Goal: Contribute content: Contribute content

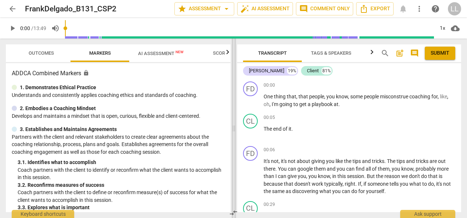
click at [235, 127] on span at bounding box center [234, 129] width 4 height 180
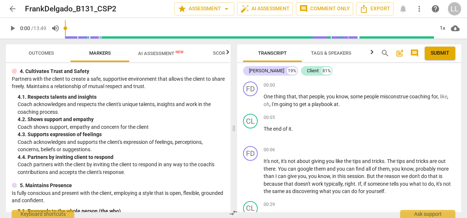
scroll to position [220, 0]
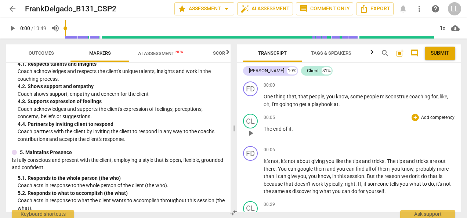
drag, startPoint x: 234, startPoint y: 126, endPoint x: 210, endPoint y: 126, distance: 24.6
click at [232, 129] on span at bounding box center [234, 129] width 4 height 180
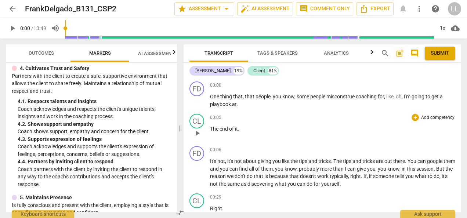
scroll to position [266, 0]
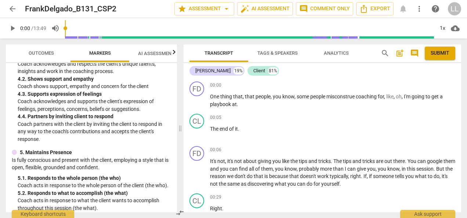
click at [14, 31] on span "play_arrow" at bounding box center [12, 28] width 9 height 9
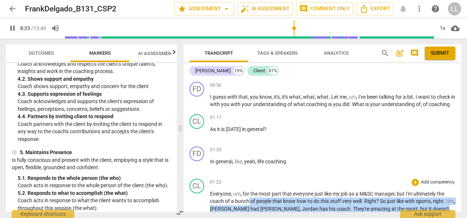
scroll to position [219, 0]
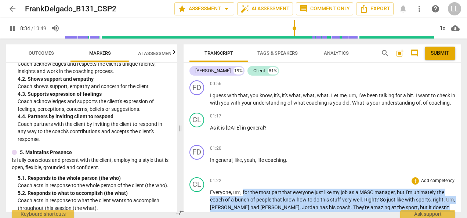
drag, startPoint x: 441, startPoint y: 131, endPoint x: 207, endPoint y: 199, distance: 243.7
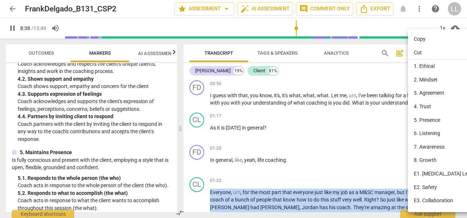
click at [423, 39] on li "Copy" at bounding box center [446, 39] width 76 height 14
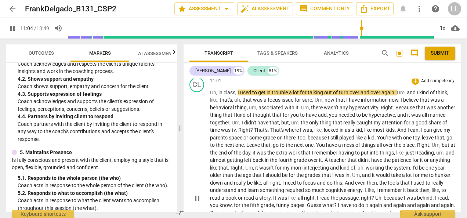
scroll to position [1309, 0]
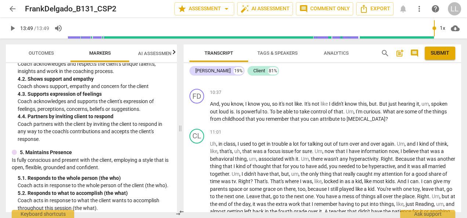
type input "829"
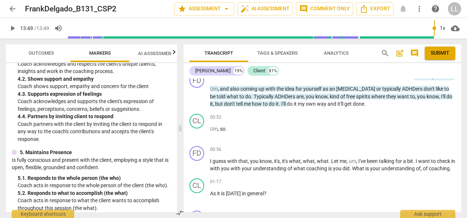
scroll to position [110, 0]
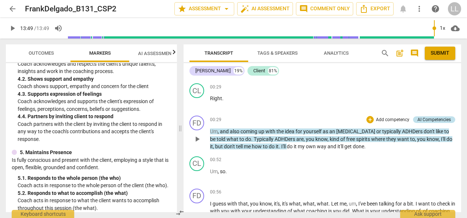
click at [434, 119] on div "AI Competencies" at bounding box center [434, 119] width 33 height 7
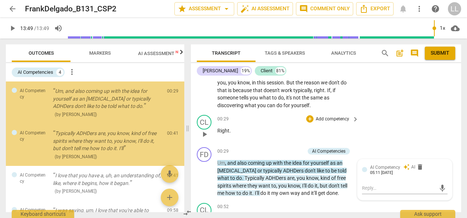
scroll to position [94, 0]
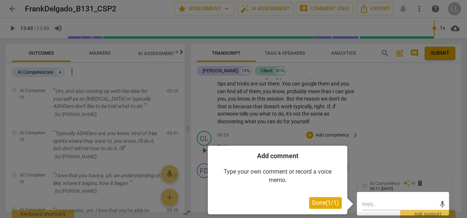
drag, startPoint x: 325, startPoint y: 202, endPoint x: 360, endPoint y: 152, distance: 61.3
click at [325, 202] on span "Done ( 1 / 1 )" at bounding box center [325, 203] width 27 height 7
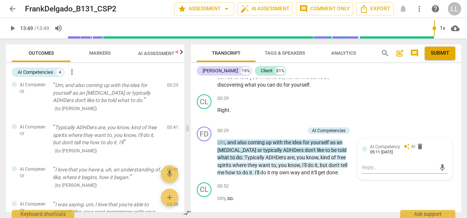
scroll to position [0, 0]
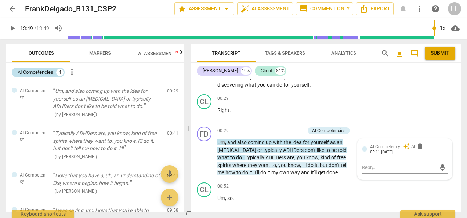
click at [62, 73] on div "4" at bounding box center [59, 72] width 7 height 7
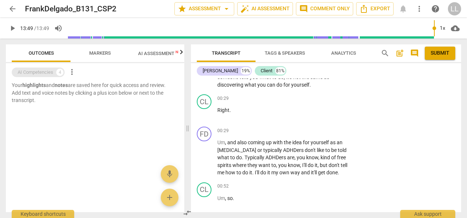
click at [62, 73] on div "4" at bounding box center [59, 72] width 7 height 7
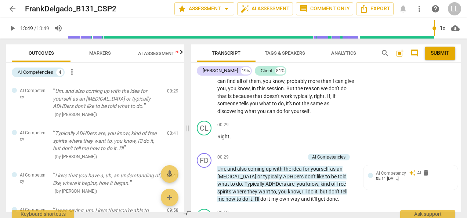
scroll to position [131, 0]
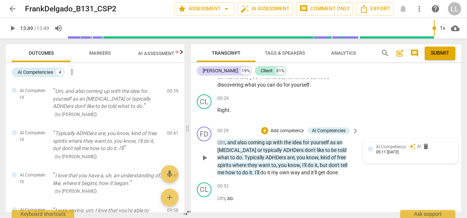
click at [370, 148] on div at bounding box center [370, 149] width 5 height 5
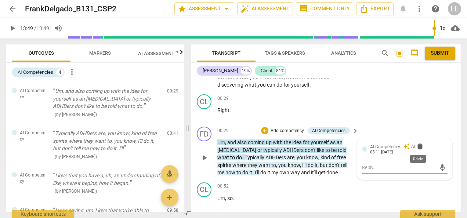
click at [420, 146] on span "delete" at bounding box center [420, 146] width 7 height 7
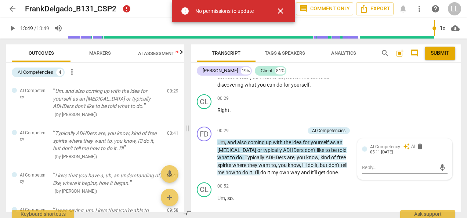
click at [281, 11] on span "close" at bounding box center [280, 11] width 9 height 9
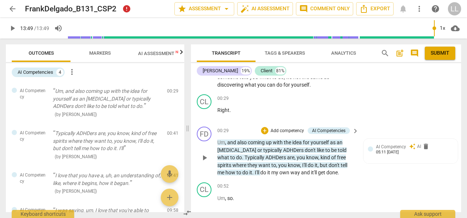
click at [283, 131] on p "Add competency" at bounding box center [287, 131] width 35 height 7
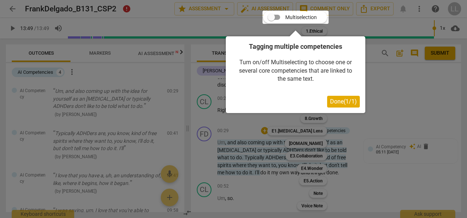
click at [340, 98] on span "Done ( 1 / 1 )" at bounding box center [343, 101] width 27 height 7
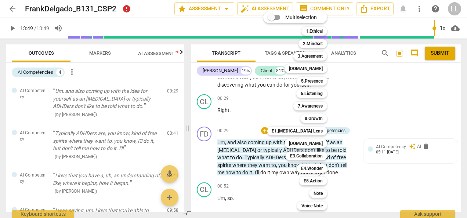
click at [357, 104] on div at bounding box center [233, 109] width 467 height 218
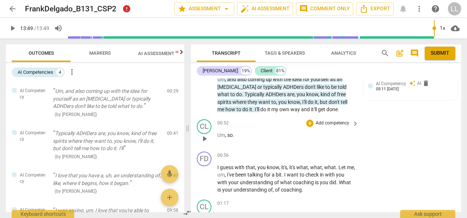
scroll to position [204, 0]
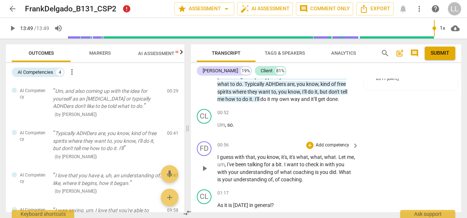
click at [329, 146] on p "Add competency" at bounding box center [332, 145] width 35 height 7
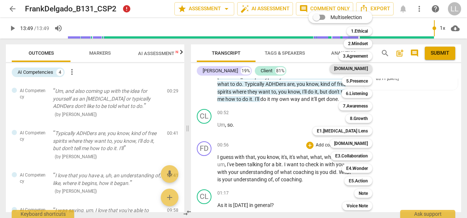
click at [363, 67] on b "[DOMAIN_NAME]" at bounding box center [351, 68] width 34 height 9
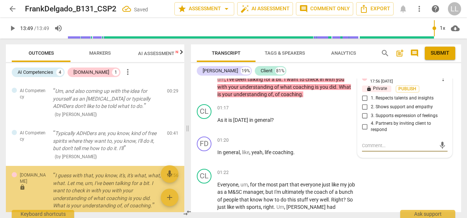
scroll to position [49, 0]
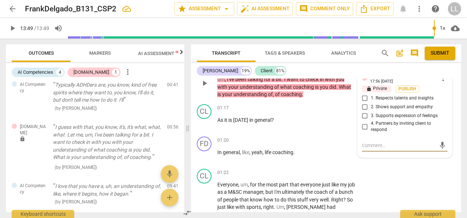
click at [362, 107] on input "2. Shows support and empathy" at bounding box center [365, 107] width 12 height 9
checkbox input "true"
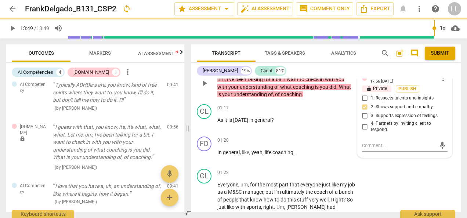
click at [363, 125] on input "4. Partners by inviting client to respond" at bounding box center [365, 126] width 12 height 9
checkbox input "true"
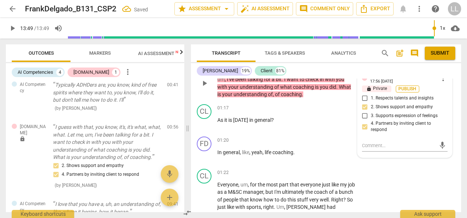
click at [409, 88] on span "Publish" at bounding box center [407, 89] width 11 height 6
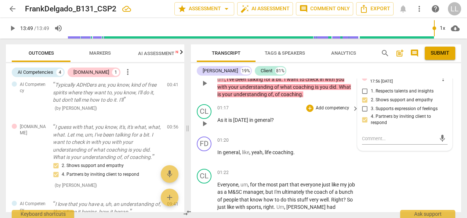
scroll to position [253, 0]
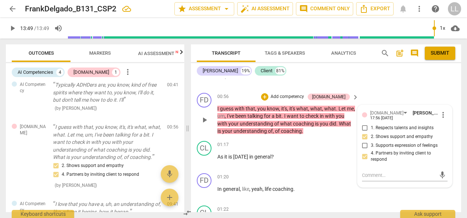
click at [301, 96] on p "Add competency" at bounding box center [287, 97] width 35 height 7
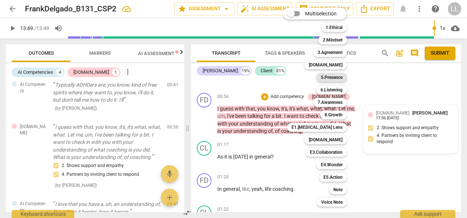
click at [334, 77] on b "5.Presence" at bounding box center [332, 77] width 22 height 9
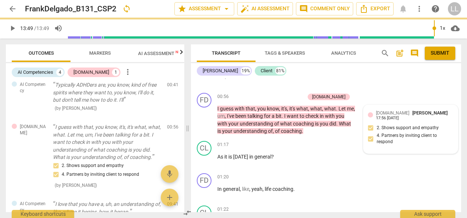
type input "829"
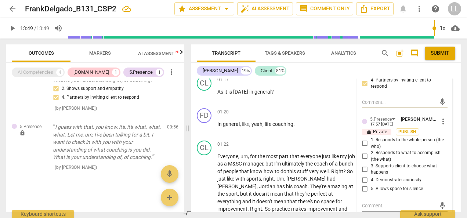
scroll to position [326, 0]
click at [407, 130] on span "Publish" at bounding box center [407, 132] width 11 height 6
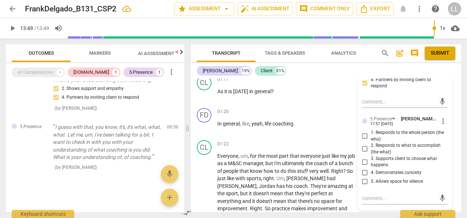
click at [363, 180] on input "5. Allows space for silence" at bounding box center [365, 181] width 12 height 9
checkbox input "true"
click at [364, 173] on input "4. Demonstrates curiosity" at bounding box center [365, 173] width 12 height 9
checkbox input "true"
click at [364, 181] on input "5. Allows space for silence" at bounding box center [365, 181] width 12 height 9
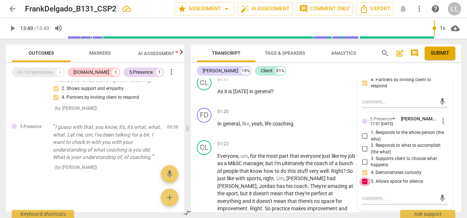
click at [365, 183] on input "5. Allows space for silence" at bounding box center [365, 181] width 12 height 9
checkbox input "false"
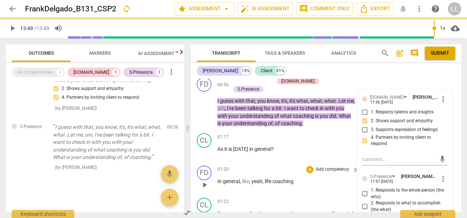
scroll to position [253, 0]
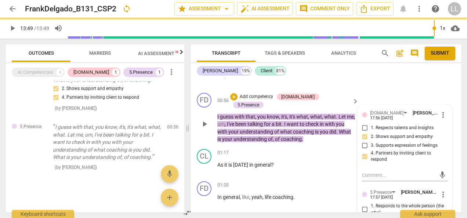
type input "829"
click at [330, 135] on p "I guess with that , you know , it's , it's what , what , what . Let me , um , I…" at bounding box center [287, 128] width 138 height 30
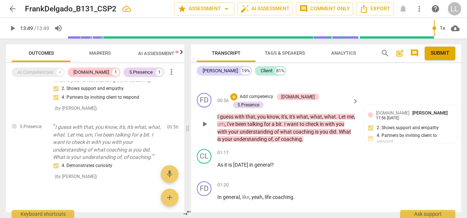
click at [264, 96] on p "Add competency" at bounding box center [256, 97] width 35 height 7
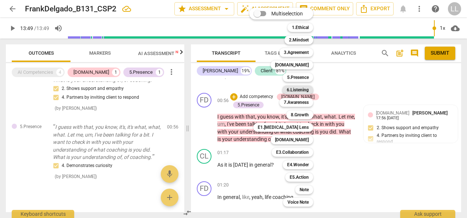
click at [294, 91] on b "6.Listening" at bounding box center [298, 90] width 22 height 9
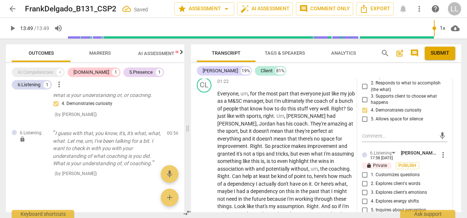
scroll to position [400, 0]
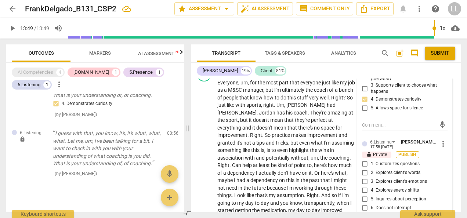
click at [402, 152] on span "Publish" at bounding box center [407, 155] width 11 height 6
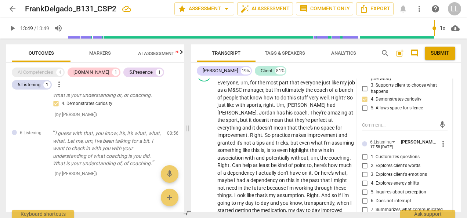
click at [363, 156] on input "1. Customizes questions" at bounding box center [365, 157] width 12 height 9
checkbox input "true"
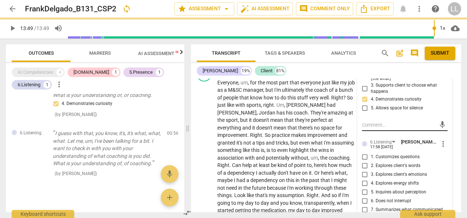
type input "829"
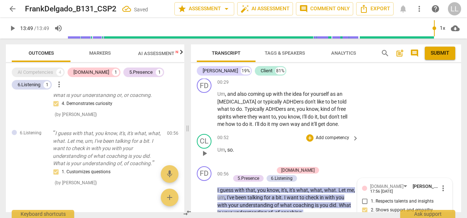
checkbox input "true"
click at [223, 161] on div "CL play_arrow pause 00:52 + Add competency keyboard_arrow_right Um , so ." at bounding box center [326, 147] width 270 height 32
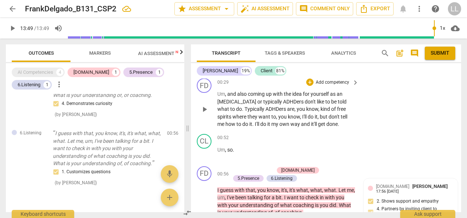
scroll to position [216, 0]
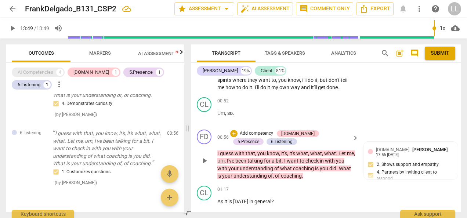
click at [241, 133] on p "Add competency" at bounding box center [256, 133] width 35 height 7
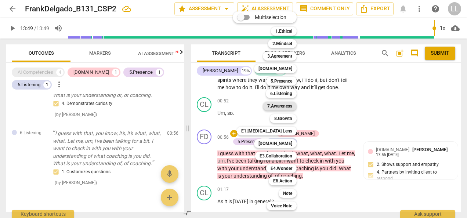
click at [281, 106] on b "7.Awareness" at bounding box center [280, 106] width 25 height 9
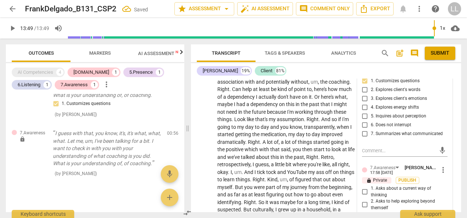
scroll to position [513, 0]
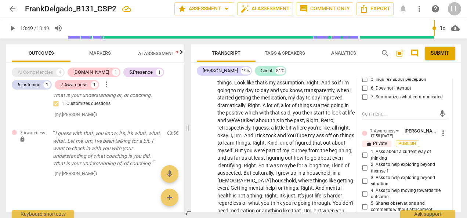
click at [406, 145] on span "Publish" at bounding box center [407, 144] width 11 height 6
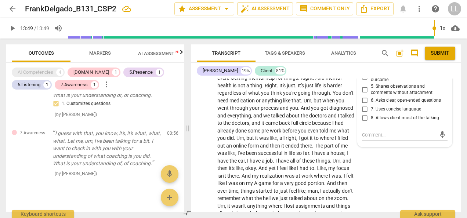
scroll to position [476, 0]
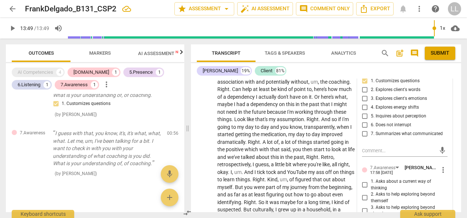
click at [364, 184] on input "1. Asks about a current way of thinking" at bounding box center [365, 185] width 12 height 9
checkbox input "true"
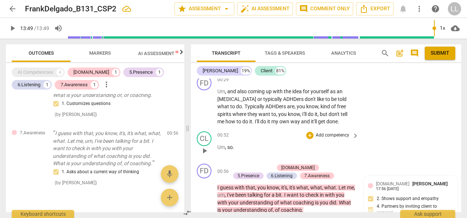
scroll to position [255, 0]
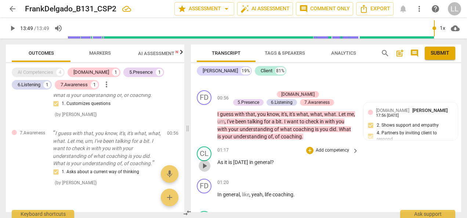
click at [206, 166] on span "play_arrow" at bounding box center [204, 166] width 9 height 9
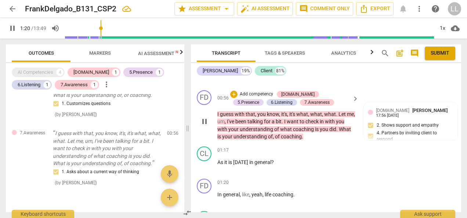
click at [205, 122] on span "pause" at bounding box center [204, 121] width 9 height 9
click at [205, 122] on span "play_arrow" at bounding box center [204, 121] width 9 height 9
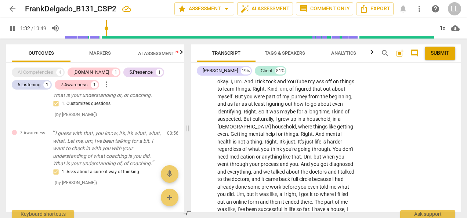
scroll to position [841, 0]
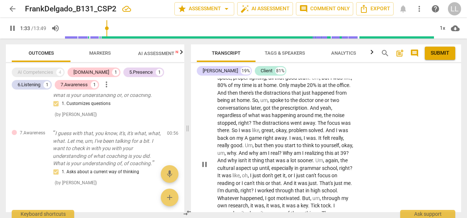
click at [206, 165] on span "pause" at bounding box center [204, 164] width 9 height 9
type input "94"
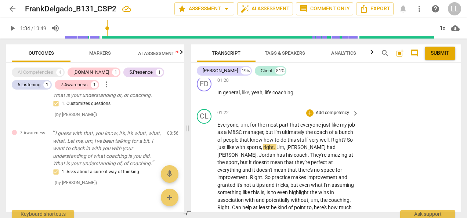
scroll to position [364, 0]
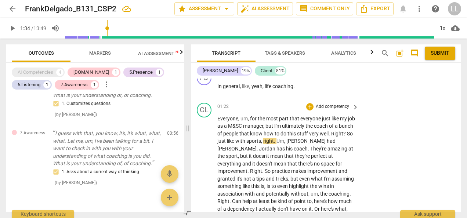
click at [335, 107] on p "Add competency" at bounding box center [332, 107] width 35 height 7
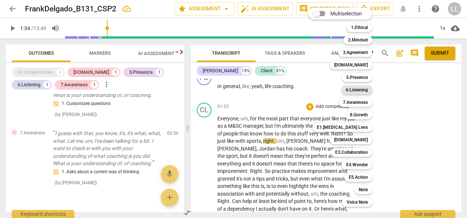
click at [354, 89] on b "6.Listening" at bounding box center [357, 90] width 22 height 9
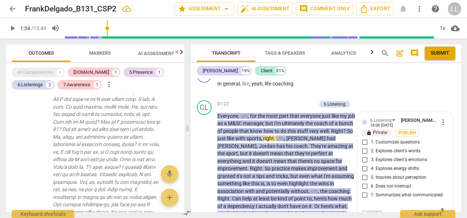
scroll to position [367, 0]
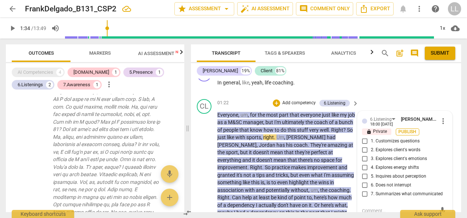
click at [405, 133] on span "Publish" at bounding box center [407, 132] width 11 height 6
click at [363, 190] on input "7. Summarizes what communicated" at bounding box center [365, 194] width 12 height 9
checkbox input "true"
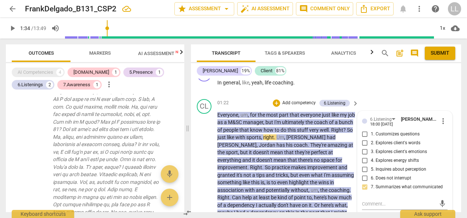
click at [362, 176] on input "6. Does not interrupt" at bounding box center [365, 178] width 12 height 9
checkbox input "true"
click at [362, 187] on input "7. Summarizes what communicated" at bounding box center [365, 187] width 12 height 9
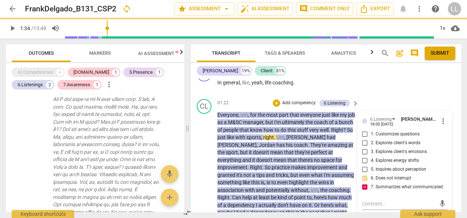
click at [365, 187] on input "7. Summarizes what communicated" at bounding box center [365, 187] width 12 height 9
checkbox input "false"
type input "94"
click at [370, 201] on textarea at bounding box center [399, 204] width 74 height 7
click at [365, 201] on textarea at bounding box center [399, 204] width 74 height 7
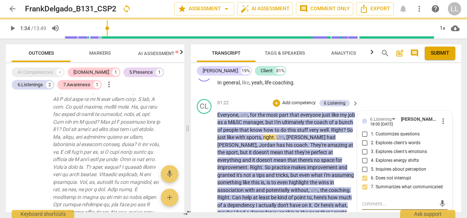
scroll to position [404, 0]
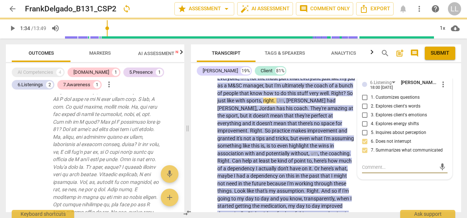
click at [365, 168] on textarea at bounding box center [399, 167] width 74 height 7
checkbox input "false"
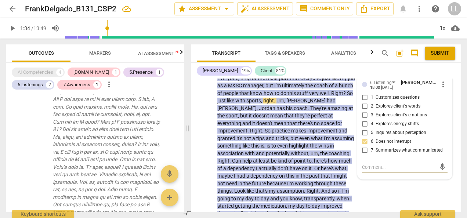
type textarea "Y"
type textarea "Yo"
type textarea "You"
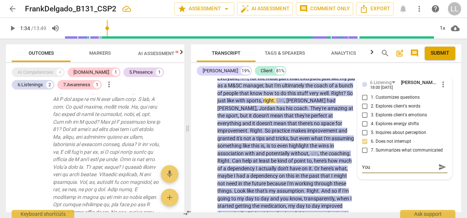
type textarea "You"
type textarea "You h"
type textarea "You ho"
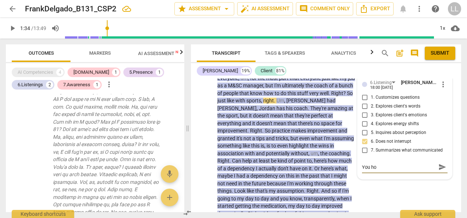
type textarea "You hod"
type textarea "You ho"
type textarea "You h"
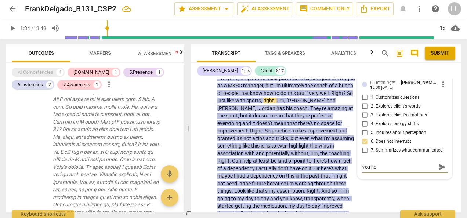
type textarea "You h"
type textarea "You"
type textarea "You h"
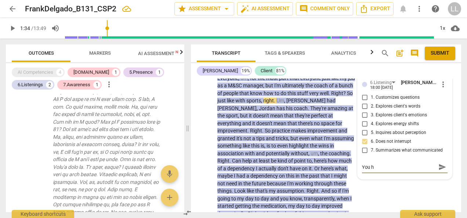
type textarea "You he"
type textarea "You hel"
type textarea "You held"
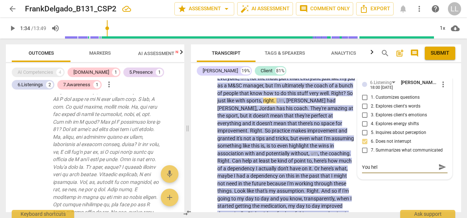
type textarea "You held"
type textarea "You held a"
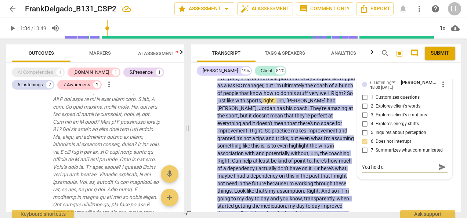
type textarea "You held a"
type textarea "You held a q"
type textarea "You held a qu"
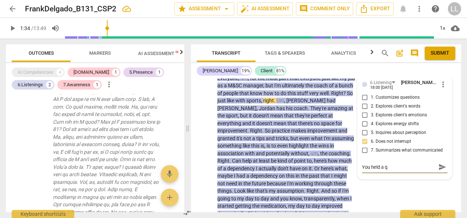
type textarea "You held a qu"
type textarea "You held a qui"
type textarea "You held a quie"
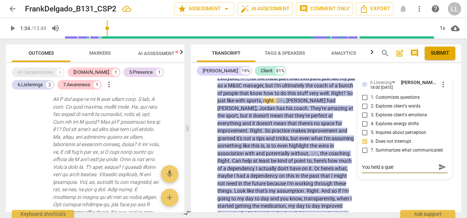
type textarea "You held a quiet"
type textarea "You held a quiet s"
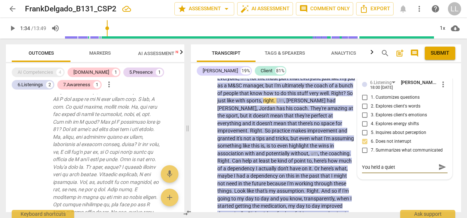
type textarea "You held a quiet s"
type textarea "You held a quiet sp"
type textarea "You held a quiet spa"
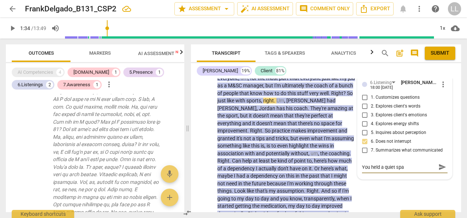
type textarea "You held a quiet spac"
type textarea "You held a quiet space"
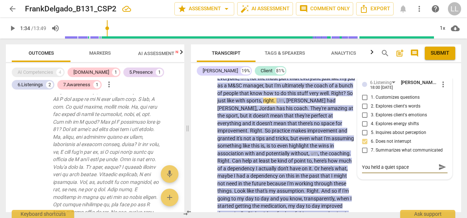
type textarea "You held a quiet space"
type textarea "You held a quiet spac"
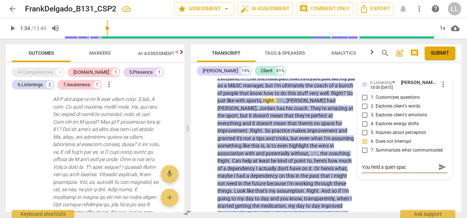
type textarea "You held a quiet spa"
type textarea "You held a quiet sp"
type textarea "You held a quiet s"
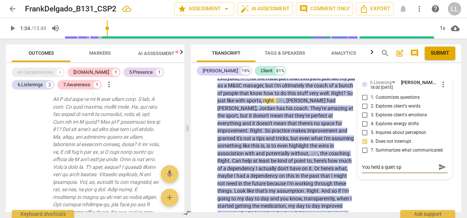
type textarea "You held a quiet s"
type textarea "You held a quiet"
type textarea "You held a quiet a"
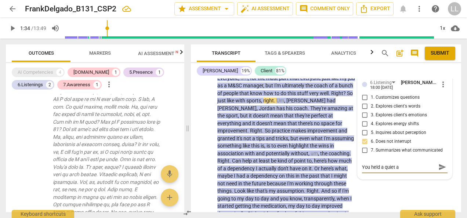
type textarea "You held a quiet an"
type textarea "You held a quiet and"
type textarea "You held a quiet and s"
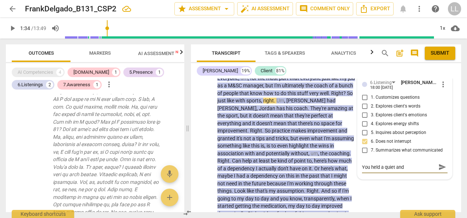
type textarea "You held a quiet and s"
type textarea "You held a quiet and sa"
type textarea "You held a quiet and saf"
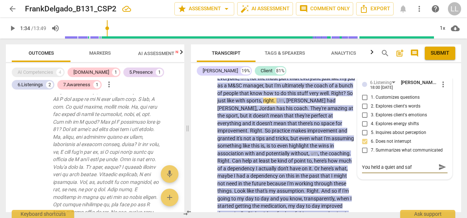
type textarea "You held a quiet and safe"
type textarea "You held a quiet and safe s"
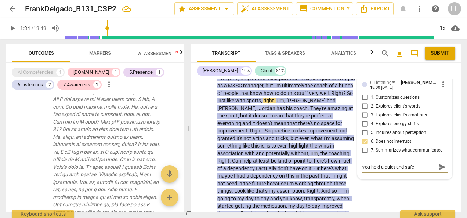
type textarea "You held a quiet and safe s"
type textarea "You held a quiet and safe sp"
type textarea "You held a quiet and safe spa"
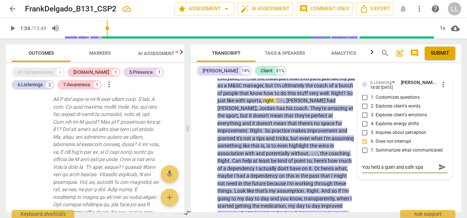
type textarea "You held a quiet and safe spac"
type textarea "You held a quiet and safe space"
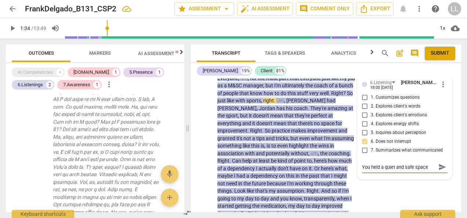
type textarea "You held a quiet and safe space"
type textarea "You held a quiet and safe space f"
type textarea "You held a quiet and safe space fo"
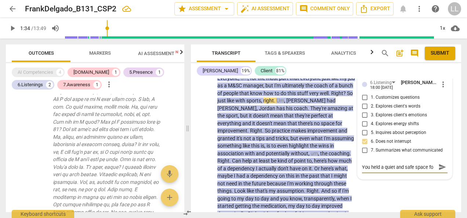
type textarea "You held a quiet and safe space for"
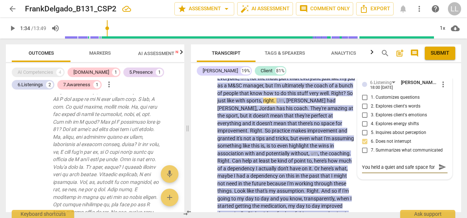
type textarea "You held a quiet and safe space for"
type textarea "You held a quiet and safe space forr"
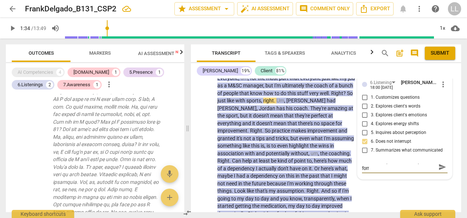
type textarea "You held a quiet and safe space forr"
type textarea "You held a quiet and safe space forr y"
type textarea "You held a quiet and safe space forr yo"
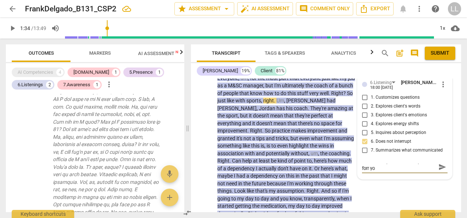
type textarea "You held a quiet and safe space forr you"
type textarea "You held a quiet and safe space forr your"
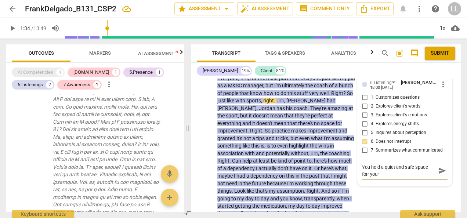
type textarea "You held a quiet and safe space forr you"
type textarea "You held a quiet and safe space forr yo"
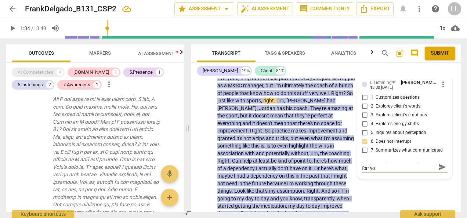
type textarea "You held a quiet and safe space forr y"
type textarea "You held a quiet and safe space forr"
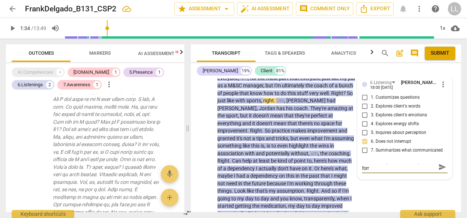
type textarea "You held a quiet and safe space forr"
type textarea "You held a quiet and safe space for"
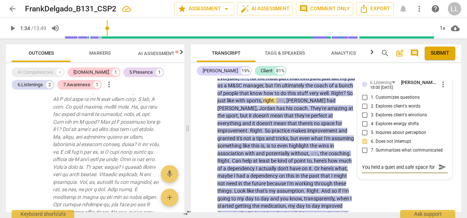
type textarea "You held a quiet and safe space for y"
type textarea "You held a quiet and safe space for yo"
type textarea "You held a quiet and safe space for you"
type textarea "You held a quiet and safe space for your"
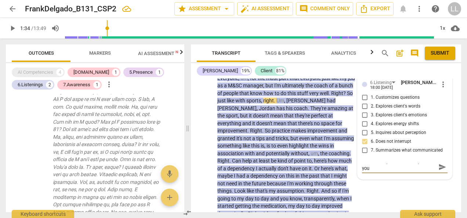
type textarea "You held a quiet and safe space for your"
type textarea "You held a quiet and safe space for your c"
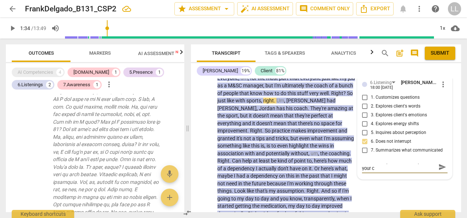
type textarea "You held a quiet and safe space for your cl"
type textarea "You held a quiet and safe space for your cli"
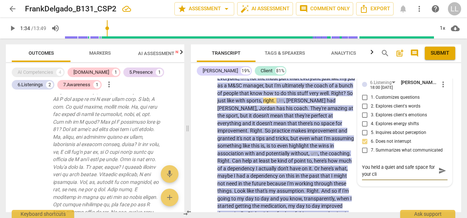
type textarea "You held a quiet and safe space for your clie"
type textarea "You held a quiet and safe space for your clien"
type textarea "You held a quiet and safe space for your client"
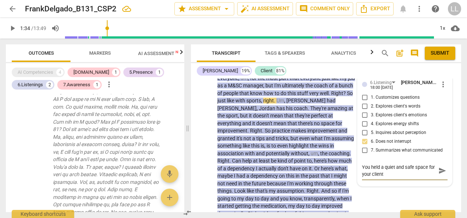
type textarea "You held a quiet and safe space for your client"
type textarea "You held a quiet and safe space for your client t"
type textarea "You held a quiet and safe space for your client to"
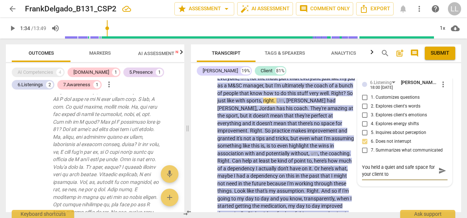
type textarea "You held a quiet and safe space for your client to"
type textarea "You held a quiet and safe space for your client to p"
type textarea "You held a quiet and safe space for your client to pr"
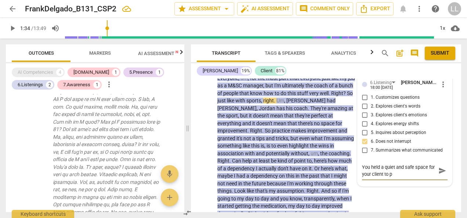
type textarea "You held a quiet and safe space for your client to pr"
type textarea "You held a quiet and safe space for your client to pro"
type textarea "You held a quiet and safe space for your client to proc"
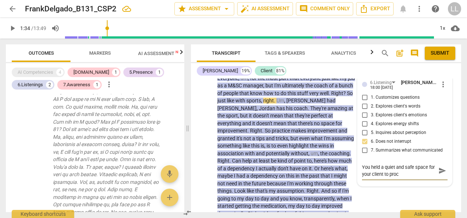
type textarea "You held a quiet and safe space for your client to proce"
type textarea "You held a quiet and safe space for your client to proces"
type textarea "You held a quiet and safe space for your client to process"
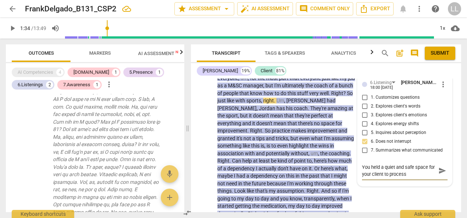
type textarea "You held a quiet and safe space for your client to process"
type textarea "You held a quiet and safe space for your client to process h"
type textarea "You held a quiet and safe space for your client to process hs"
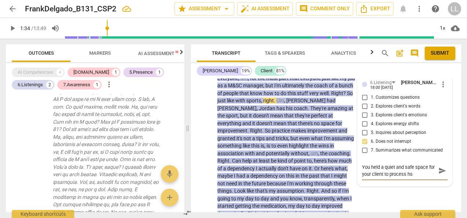
type textarea "You held a quiet and safe space for your client to process h"
type textarea "You held a quiet and safe space for your client to process hi"
type textarea "You held a quiet and safe space for your client to process his"
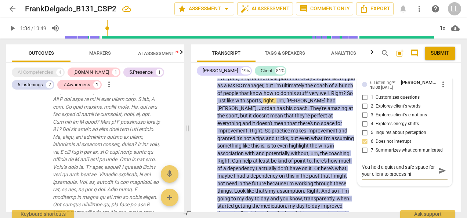
type textarea "You held a quiet and safe space for your client to process his"
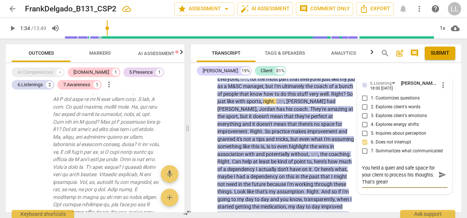
scroll to position [331, 0]
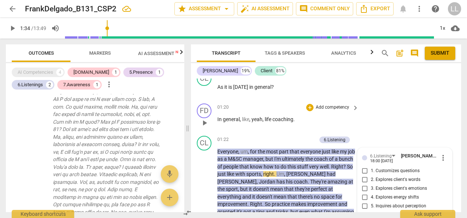
click at [300, 122] on p "In general , like , yeah , life coaching ." at bounding box center [287, 120] width 138 height 8
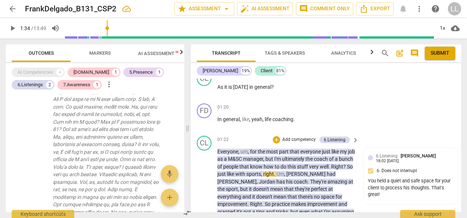
click at [290, 140] on p "Add competency" at bounding box center [299, 140] width 35 height 7
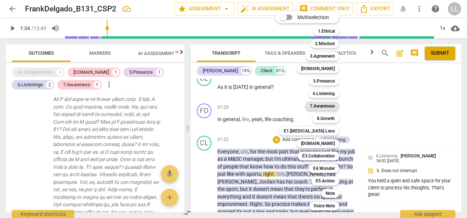
click at [328, 107] on b "7.Awareness" at bounding box center [322, 106] width 25 height 9
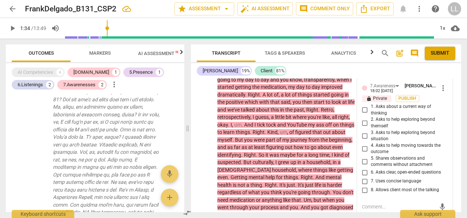
scroll to position [524, 0]
click at [362, 191] on input "8. Allows client most of the talking" at bounding box center [365, 190] width 12 height 9
click at [406, 97] on span "Publish" at bounding box center [407, 98] width 11 height 6
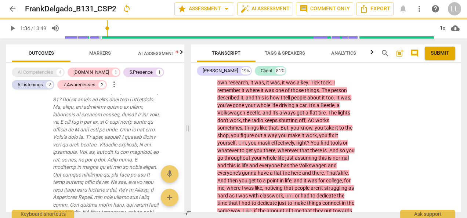
scroll to position [1047, 0]
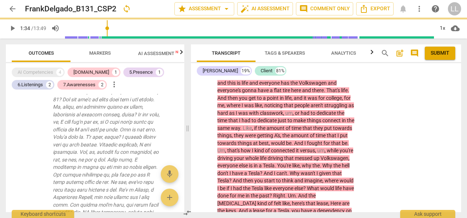
click at [296, 193] on span "." at bounding box center [297, 196] width 3 height 6
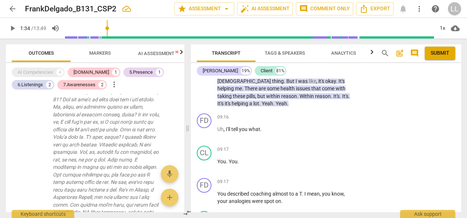
scroll to position [1442, 0]
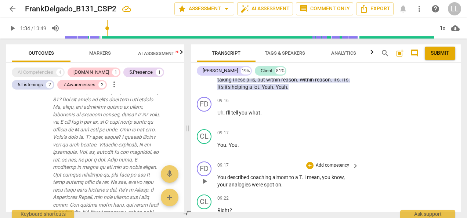
click at [340, 166] on p "Add competency" at bounding box center [332, 165] width 35 height 7
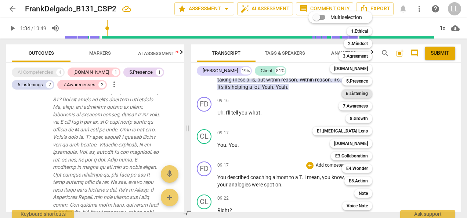
click at [356, 92] on b "6.Listening" at bounding box center [357, 93] width 22 height 9
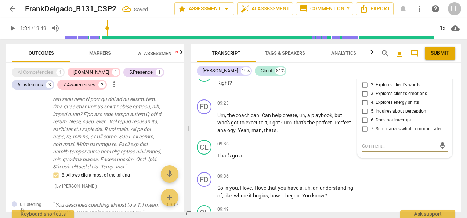
scroll to position [3063, 0]
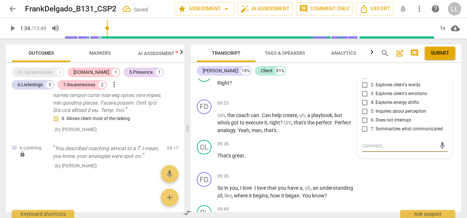
click at [363, 128] on input "7. Summarizes what communicated" at bounding box center [365, 129] width 12 height 9
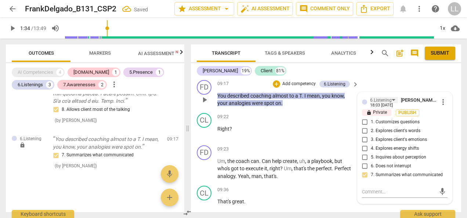
scroll to position [1533, 0]
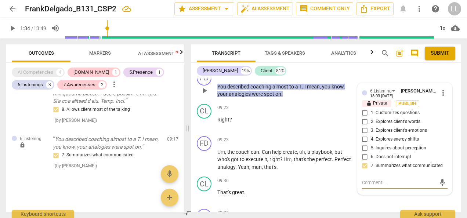
click at [369, 181] on textarea at bounding box center [399, 182] width 74 height 7
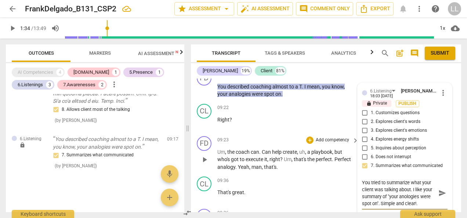
scroll to position [1496, 0]
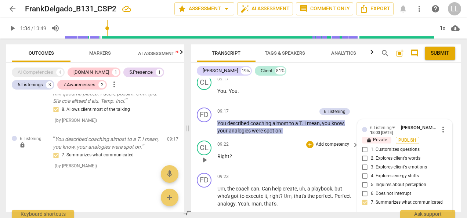
click at [306, 163] on div "09:22 + Add competency keyboard_arrow_right Right ?" at bounding box center [289, 154] width 142 height 26
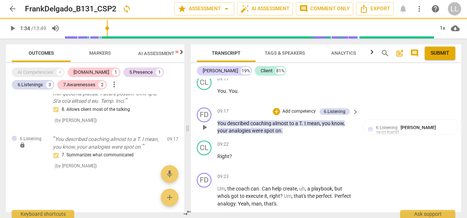
click at [294, 110] on p "Add competency" at bounding box center [299, 111] width 35 height 7
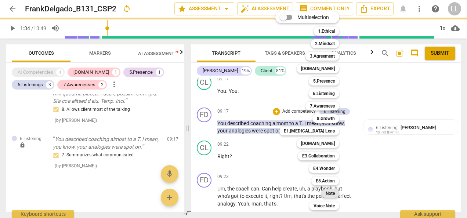
click at [329, 193] on b "Note" at bounding box center [330, 193] width 9 height 9
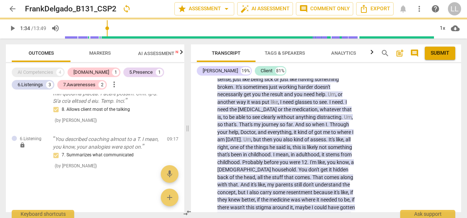
scroll to position [1460, 0]
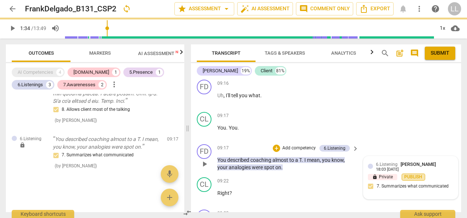
click at [416, 174] on span "Publish" at bounding box center [413, 177] width 11 height 6
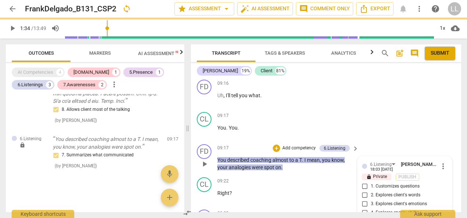
click at [372, 176] on p "lock Private" at bounding box center [376, 177] width 29 height 7
click at [409, 176] on div "lock Private Publish" at bounding box center [405, 177] width 86 height 7
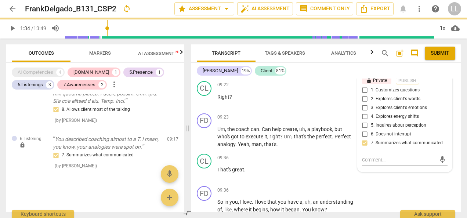
scroll to position [1570, 0]
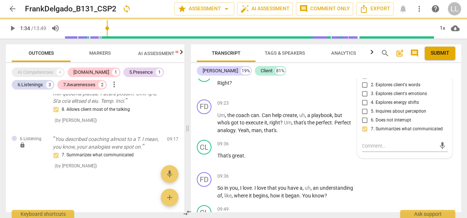
click at [365, 120] on input "6. Does not interrupt" at bounding box center [365, 120] width 12 height 9
click at [365, 121] on input "6. Does not interrupt" at bounding box center [365, 120] width 12 height 9
click at [382, 178] on div "FD play_arrow pause 09:36 + Add competency keyboard_arrow_right So in you , I l…" at bounding box center [326, 185] width 270 height 33
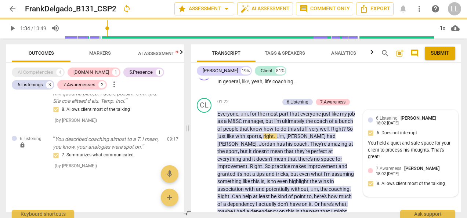
scroll to position [357, 0]
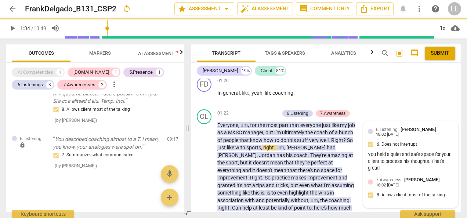
click at [384, 142] on div "6.Listening [PERSON_NAME] 18:02 [DATE] 6. Does not interrupt You held a quiet a…" at bounding box center [411, 150] width 86 height 48
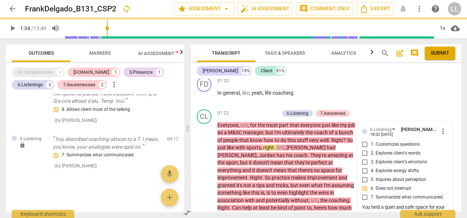
click at [441, 132] on span "more_vert" at bounding box center [443, 131] width 9 height 9
click at [450, 130] on li "Edit" at bounding box center [448, 131] width 25 height 14
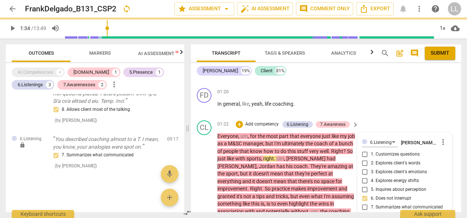
scroll to position [396, 0]
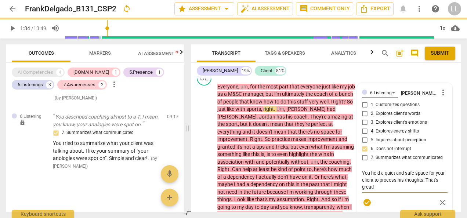
click at [368, 202] on span "check_circle" at bounding box center [367, 202] width 9 height 9
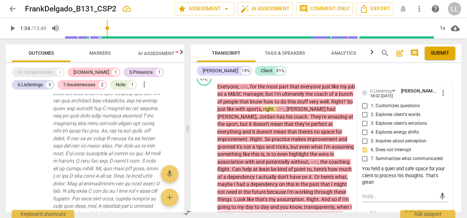
scroll to position [579, 0]
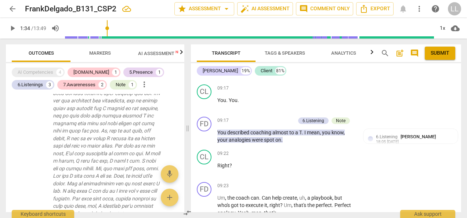
scroll to position [1498, 0]
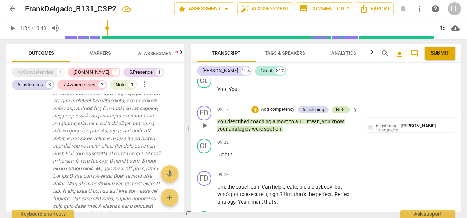
click at [342, 110] on div "Note" at bounding box center [341, 110] width 10 height 7
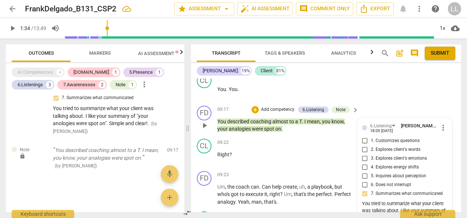
scroll to position [1608, 0]
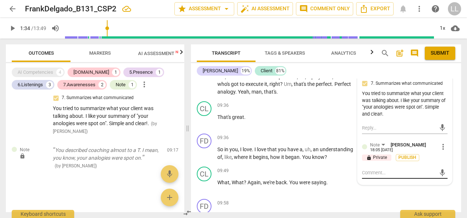
click at [371, 175] on textarea at bounding box center [399, 172] width 74 height 7
click at [369, 174] on textarea at bounding box center [399, 172] width 74 height 7
paste textarea "capturing essence, reflecting emotion, and bridging into the coaching agenda."
click at [367, 177] on textarea "capturing essence, reflecting emotion, and bridging into the coaching agenda." at bounding box center [399, 176] width 74 height 14
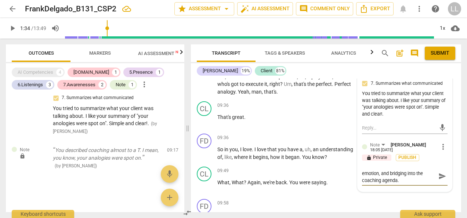
scroll to position [0, 0]
paste textarea "When a client shares for a long time (like 8 minutes), the coach’s role is not …"
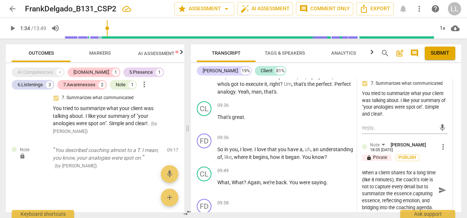
click at [369, 187] on textarea "When a client shares for a long time (like 8 minutes), the coach’s role is not …" at bounding box center [399, 190] width 74 height 42
click at [380, 193] on textarea "When a client shares for a long time (like 8 minutes), you may summarize the es…" at bounding box center [399, 186] width 74 height 35
click at [417, 187] on textarea "When a client shares for a long time (like 8 minutes), you may capture essence,…" at bounding box center [399, 183] width 74 height 28
click at [387, 193] on textarea "When a client shares for a long time (like 8 minutes), you may capture essence,…" at bounding box center [399, 183] width 74 height 28
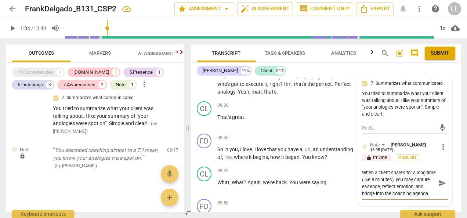
scroll to position [6, 0]
paste textarea "What I’m hearing is that medication has helped you regain focus, and it also br…"
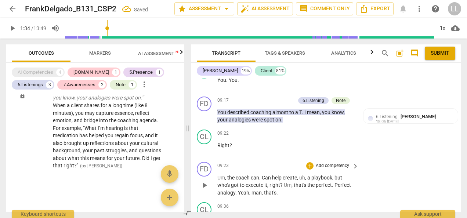
scroll to position [1491, 0]
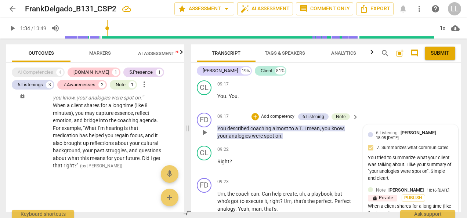
click at [435, 196] on div "lock Private Publish" at bounding box center [411, 198] width 86 height 7
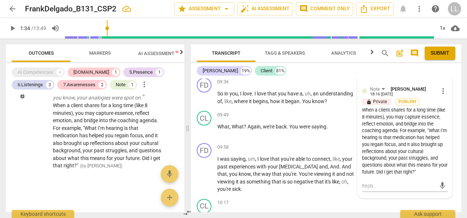
scroll to position [1675, 0]
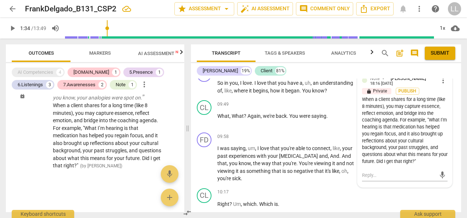
click at [433, 159] on div "When a client shares for a long time (like 8 minutes), you may capture essence,…" at bounding box center [405, 130] width 86 height 69
click at [442, 83] on span "more_vert" at bounding box center [443, 80] width 9 height 9
click at [444, 80] on li "Edit" at bounding box center [448, 80] width 25 height 14
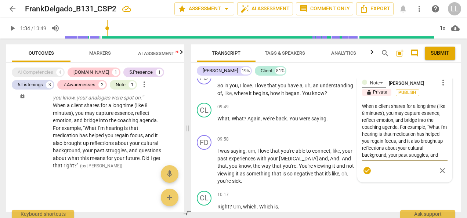
click at [429, 153] on textarea "When a client shares for a long time (like 8 minutes), you may capture essence,…" at bounding box center [405, 131] width 86 height 56
click at [396, 156] on textarea "When a client shares for a long time (like 8 minutes), you may capture essence,…" at bounding box center [405, 131] width 86 height 56
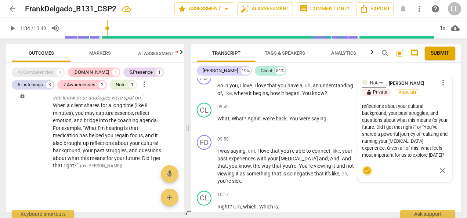
click at [366, 171] on span "check_circle" at bounding box center [367, 170] width 9 height 9
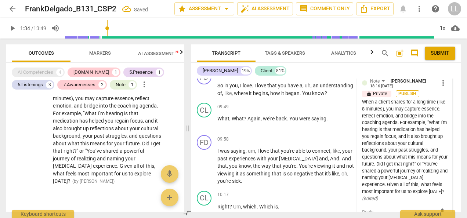
click at [409, 93] on span "Publish" at bounding box center [407, 94] width 11 height 6
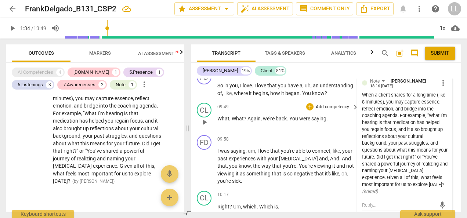
click at [340, 121] on p "What , What ? Again , we're back . You were saying ." at bounding box center [287, 119] width 138 height 8
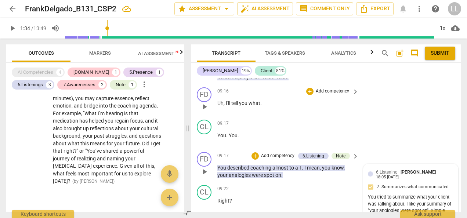
scroll to position [1525, 0]
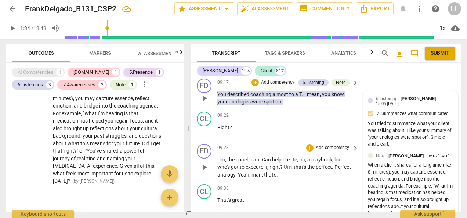
click at [338, 148] on p "Add competency" at bounding box center [332, 148] width 35 height 7
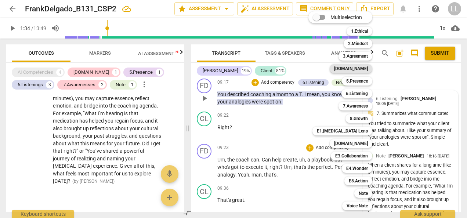
click at [362, 68] on b "[DOMAIN_NAME]" at bounding box center [351, 68] width 34 height 9
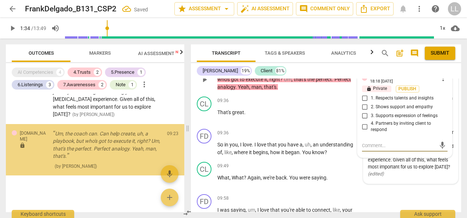
scroll to position [3276, 0]
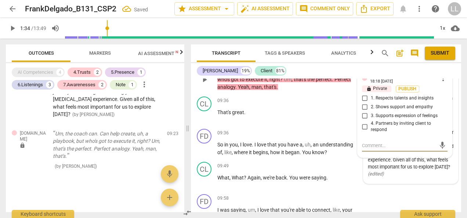
click at [363, 98] on input "1. Respects talents and insights" at bounding box center [365, 98] width 12 height 9
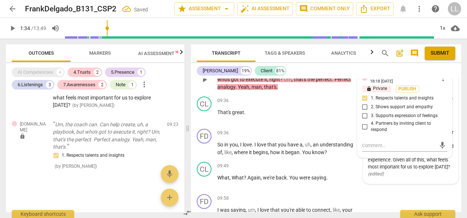
scroll to position [1576, 0]
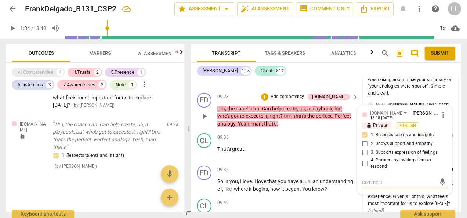
click at [371, 182] on textarea at bounding box center [399, 182] width 74 height 7
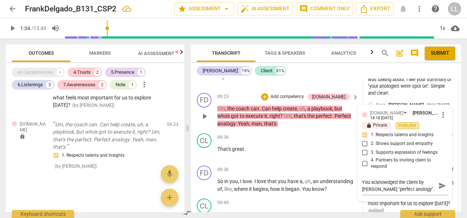
click at [407, 124] on span "Publish" at bounding box center [407, 126] width 11 height 6
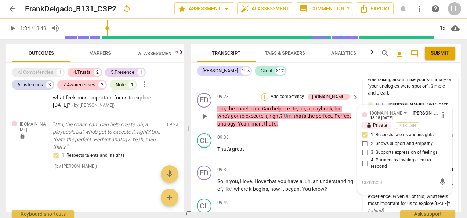
click at [269, 95] on div "+" at bounding box center [264, 96] width 7 height 7
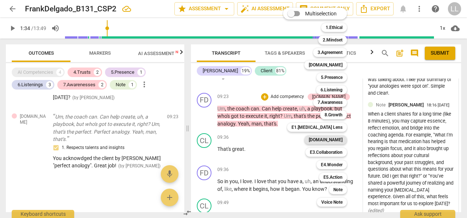
click at [336, 141] on b "[DOMAIN_NAME]" at bounding box center [326, 140] width 34 height 9
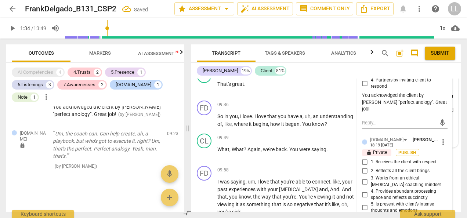
scroll to position [1650, 0]
click at [364, 157] on input "1. Receives the client with respect" at bounding box center [365, 161] width 12 height 9
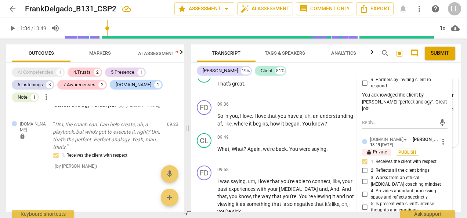
click at [363, 166] on input "2. Reflects all the client brings" at bounding box center [365, 170] width 12 height 9
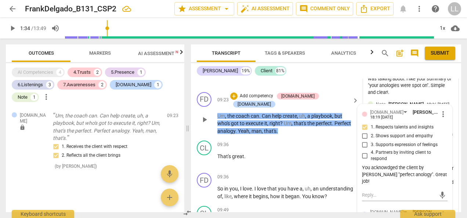
scroll to position [1613, 0]
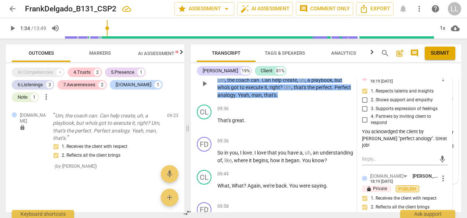
click at [408, 186] on span "Publish" at bounding box center [407, 189] width 11 height 6
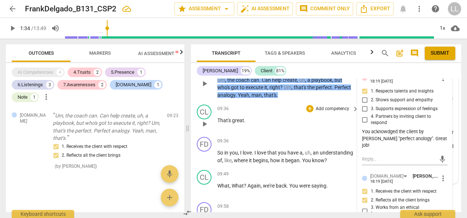
click at [335, 117] on div "09:36 + Add competency keyboard_arrow_right That's great ." at bounding box center [289, 118] width 142 height 26
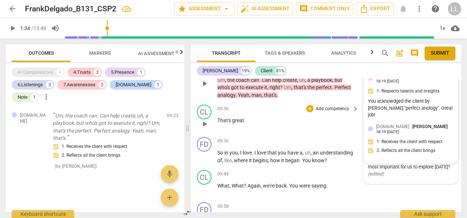
click at [205, 120] on span "play_arrow" at bounding box center [204, 124] width 9 height 9
click at [205, 120] on span "pause" at bounding box center [204, 124] width 9 height 9
click at [205, 120] on span "play_arrow" at bounding box center [204, 124] width 9 height 9
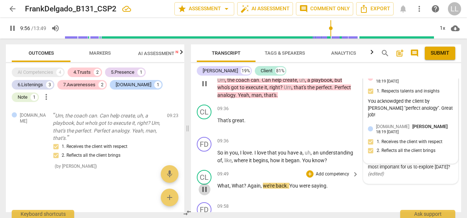
click at [204, 185] on span "pause" at bounding box center [204, 189] width 9 height 9
